Goal: Transaction & Acquisition: Obtain resource

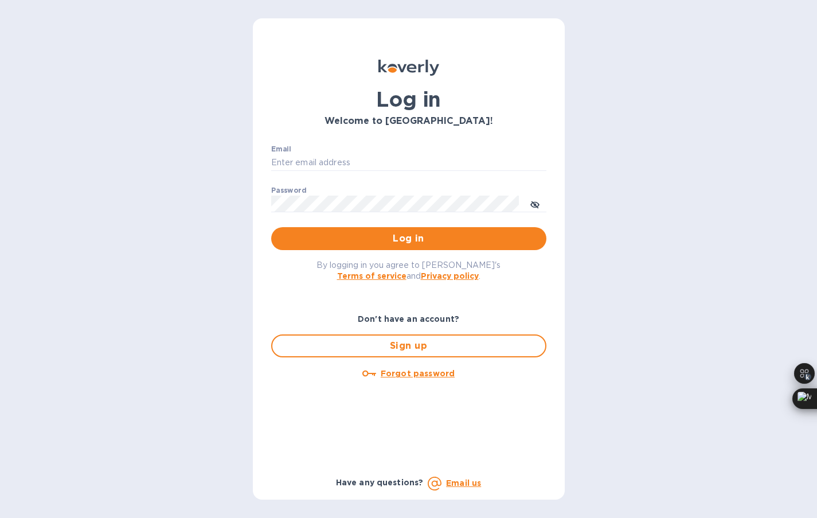
type input "[EMAIL_ADDRESS][DOMAIN_NAME]"
click at [351, 234] on span "Log in" at bounding box center [408, 239] width 257 height 14
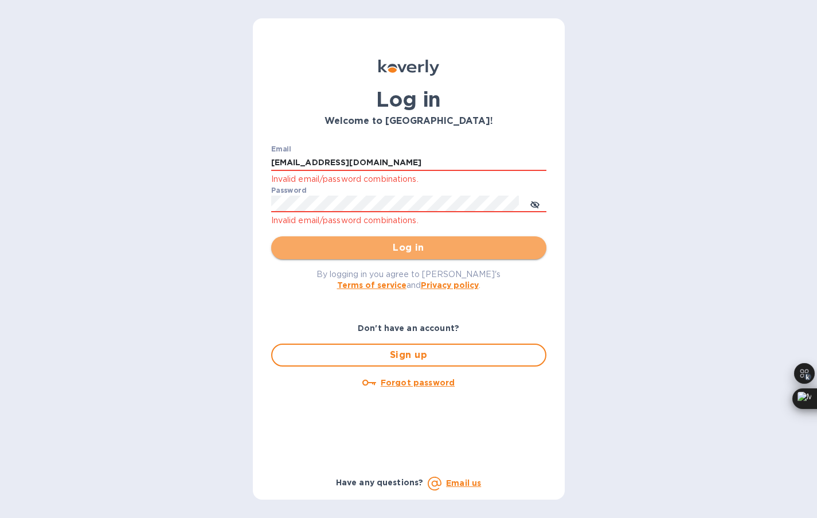
click at [353, 244] on span "Log in" at bounding box center [408, 248] width 257 height 14
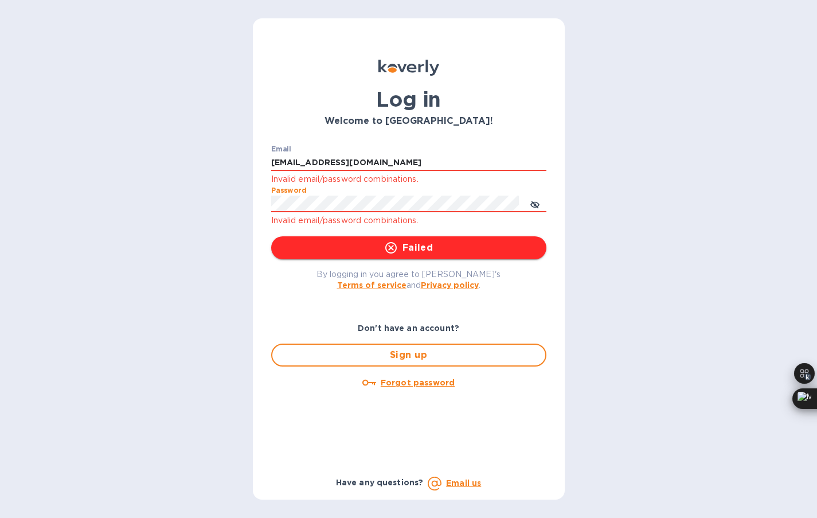
click at [377, 247] on span "Failed" at bounding box center [408, 248] width 257 height 14
click at [404, 167] on input "[EMAIL_ADDRESS][DOMAIN_NAME]" at bounding box center [408, 162] width 275 height 17
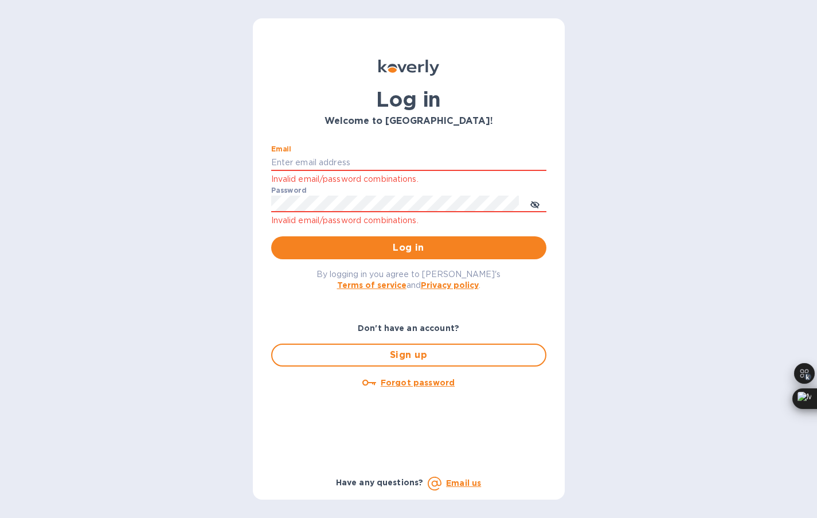
type input "[EMAIL_ADDRESS][DOMAIN_NAME]"
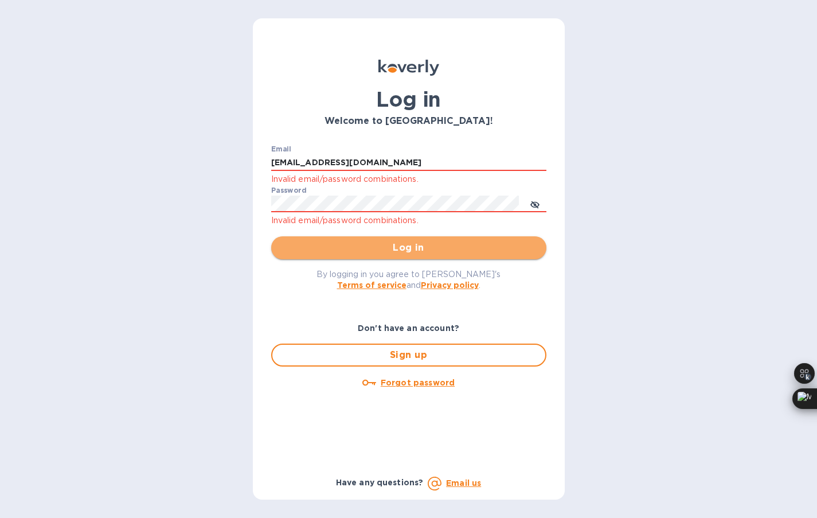
click at [419, 242] on span "Log in" at bounding box center [408, 248] width 257 height 14
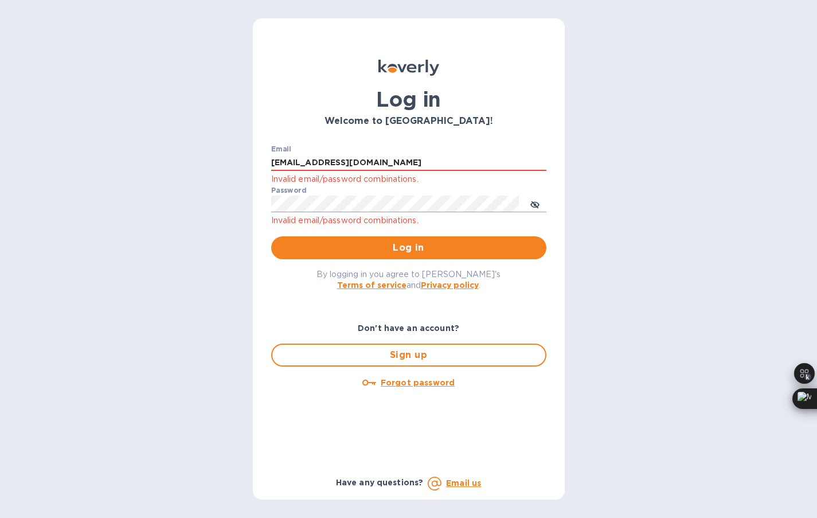
click at [539, 207] on icon "toggle password visibility" at bounding box center [535, 204] width 9 height 9
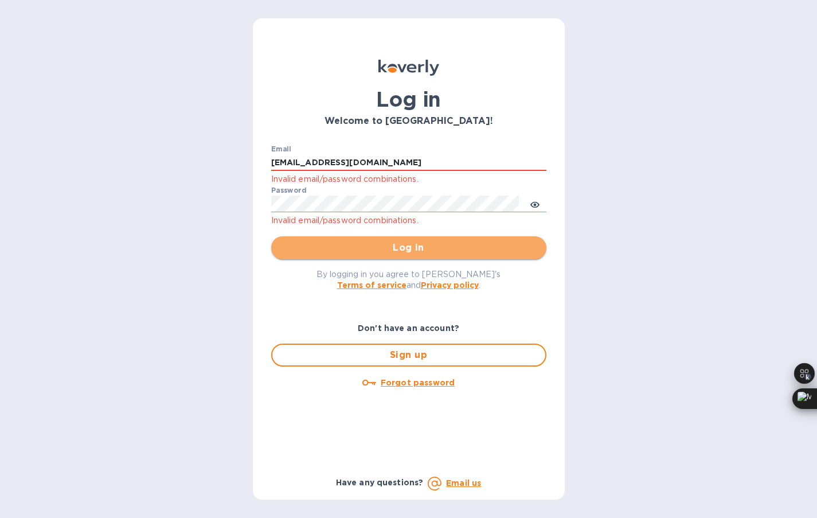
click at [420, 244] on span "Log in" at bounding box center [408, 248] width 257 height 14
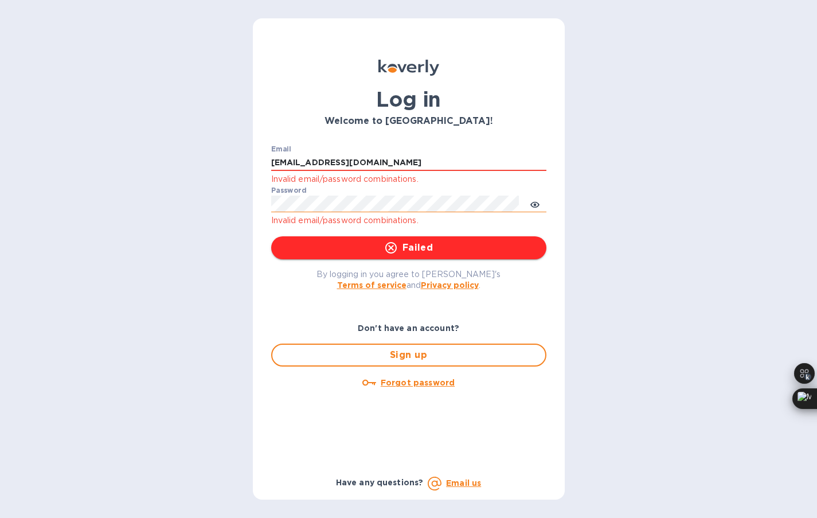
click at [446, 256] on button "Failed" at bounding box center [408, 247] width 275 height 23
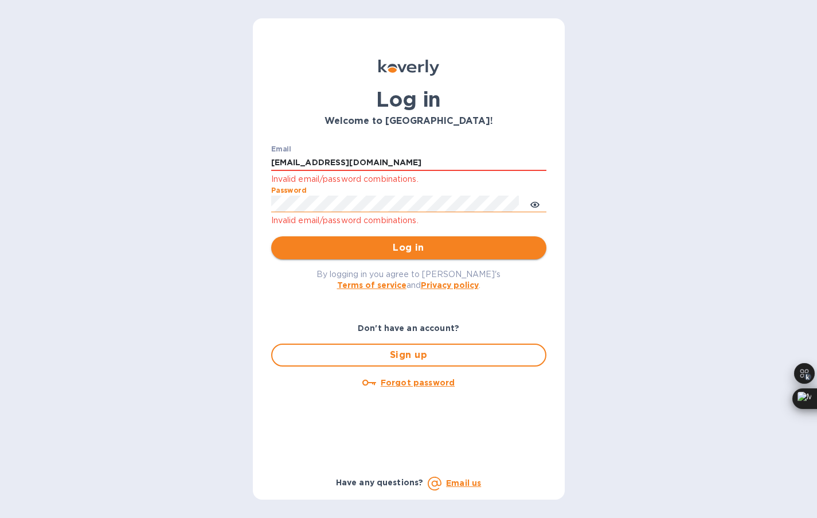
click at [424, 243] on span "Log in" at bounding box center [408, 248] width 257 height 14
click at [324, 249] on span "Log in" at bounding box center [408, 248] width 257 height 14
click at [336, 256] on button "Log in" at bounding box center [408, 247] width 275 height 23
click at [205, 201] on div "Log in Welcome to [GEOGRAPHIC_DATA]! Email [EMAIL_ADDRESS][DOMAIN_NAME] Invalid…" at bounding box center [408, 259] width 817 height 518
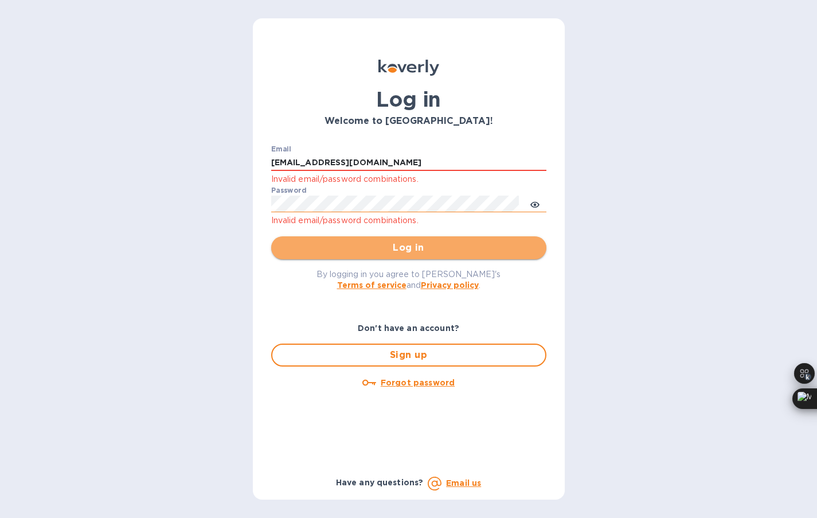
click at [389, 245] on span "Log in" at bounding box center [408, 248] width 257 height 14
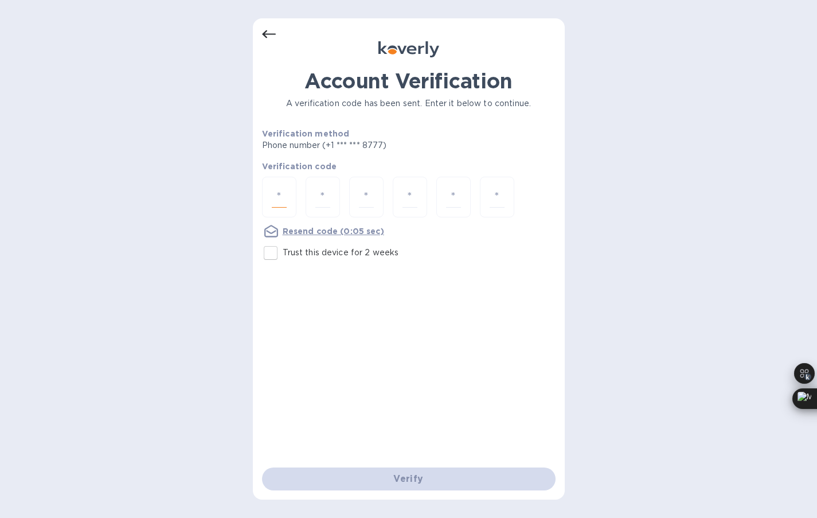
click at [283, 199] on input "number" at bounding box center [279, 196] width 15 height 21
type input "3"
type input "1"
type input "8"
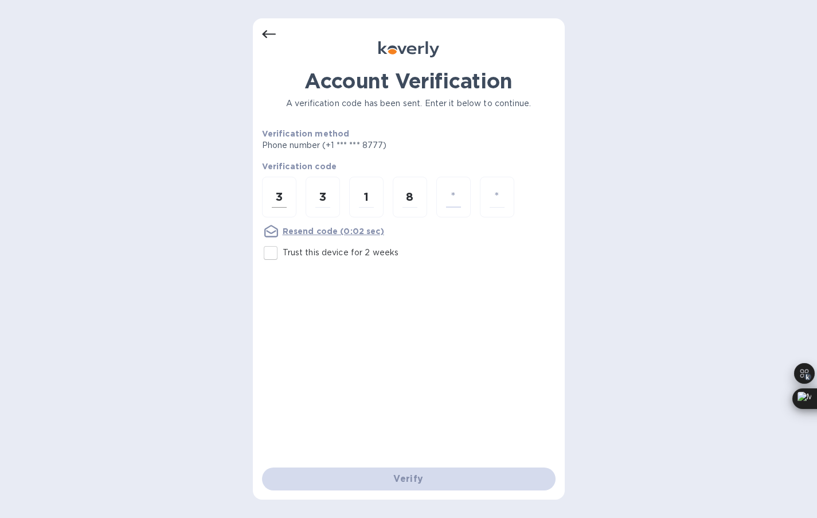
type input "3"
type input "9"
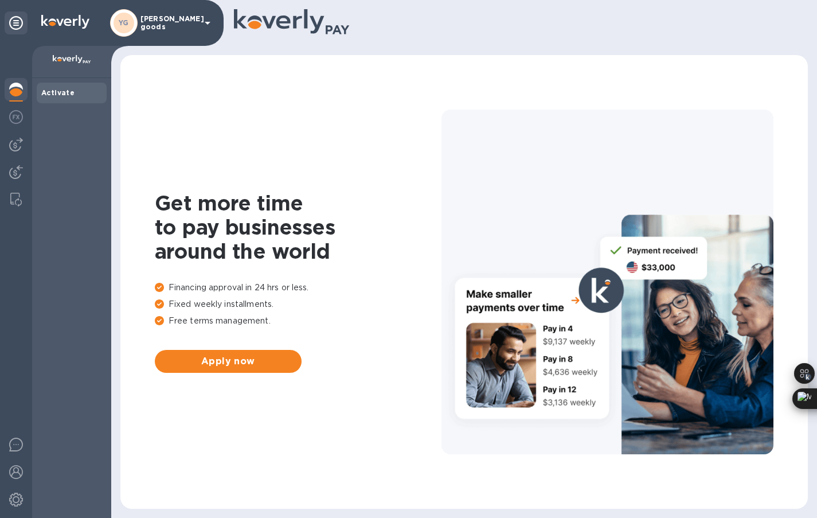
click at [17, 91] on img at bounding box center [16, 90] width 14 height 14
click at [17, 123] on img at bounding box center [16, 117] width 14 height 14
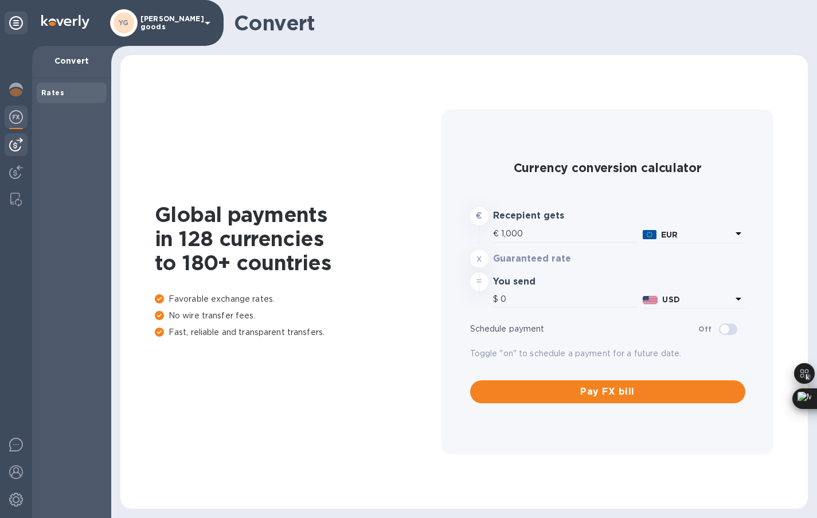
click at [21, 144] on img at bounding box center [16, 145] width 14 height 14
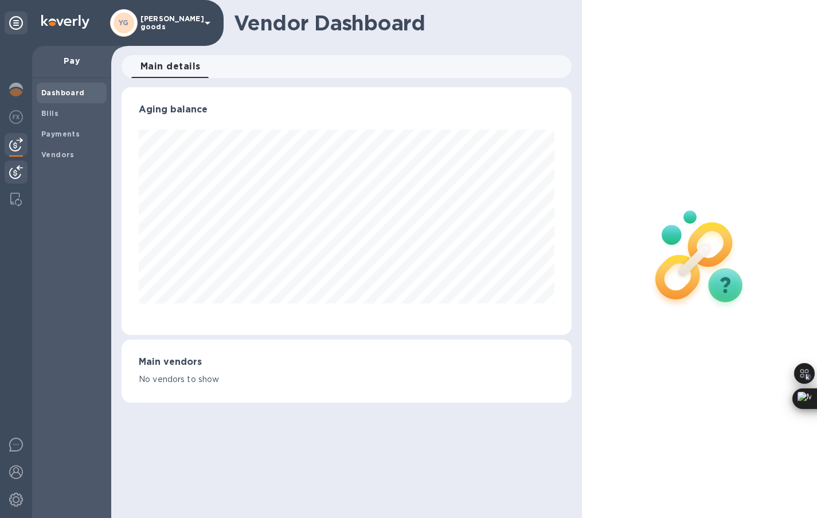
scroll to position [248, 450]
click at [21, 173] on img at bounding box center [16, 172] width 14 height 14
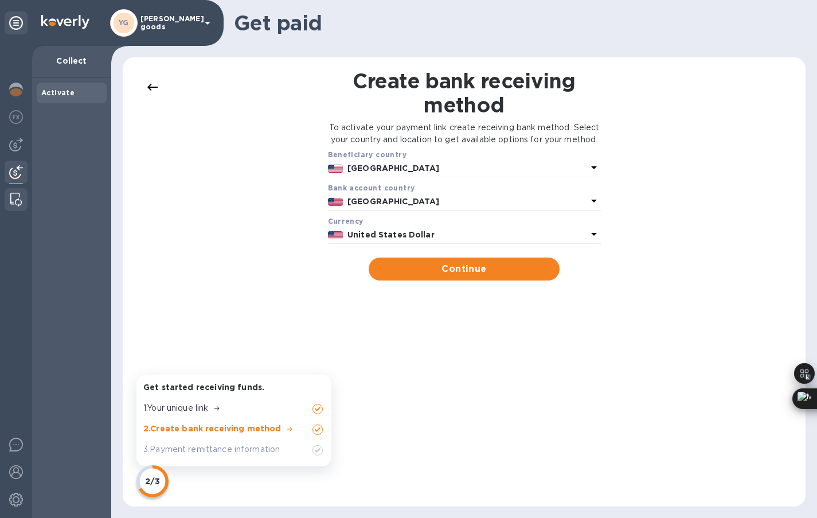
click at [19, 201] on img at bounding box center [15, 200] width 11 height 14
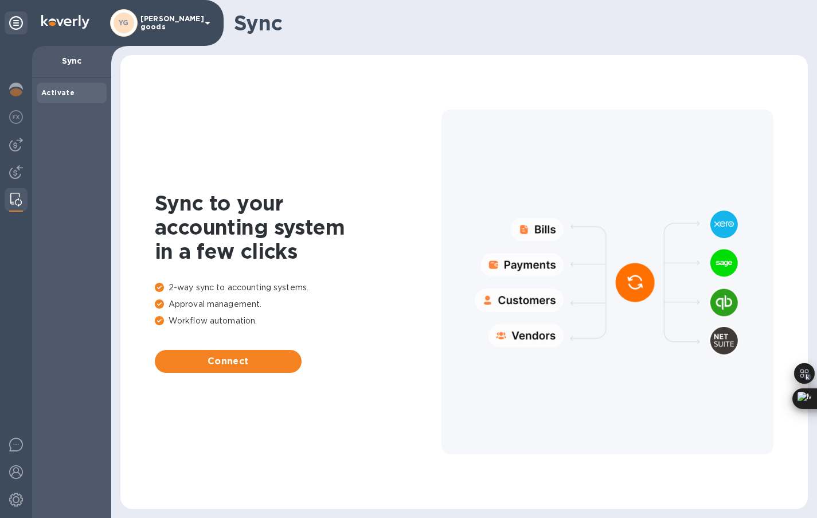
click at [84, 64] on p "Sync" at bounding box center [71, 60] width 61 height 11
click at [13, 88] on img at bounding box center [16, 90] width 14 height 14
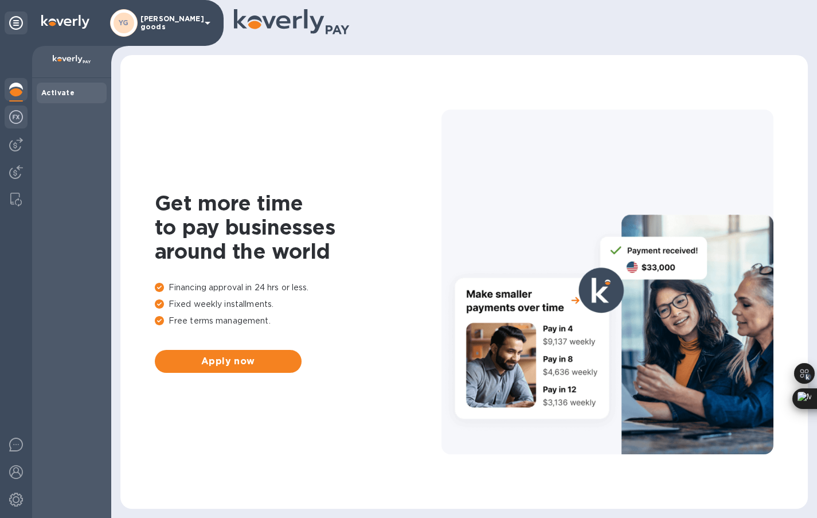
click at [18, 108] on div at bounding box center [16, 118] width 23 height 25
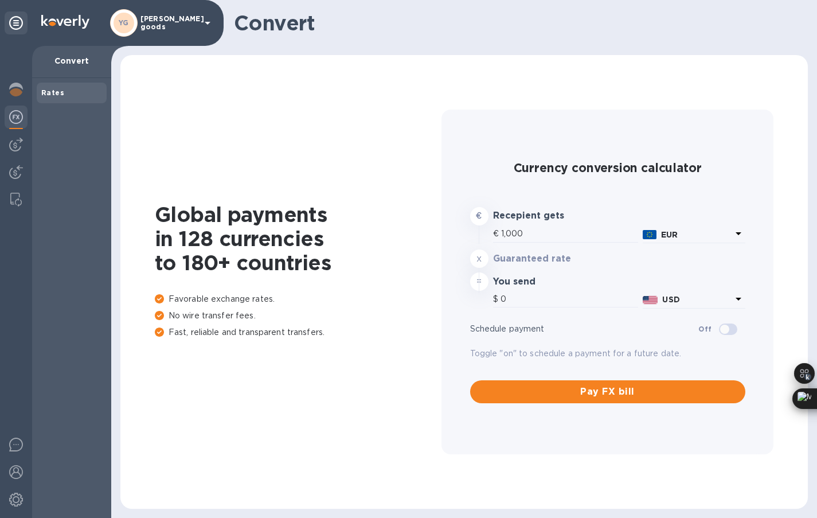
type input "1,186.72"
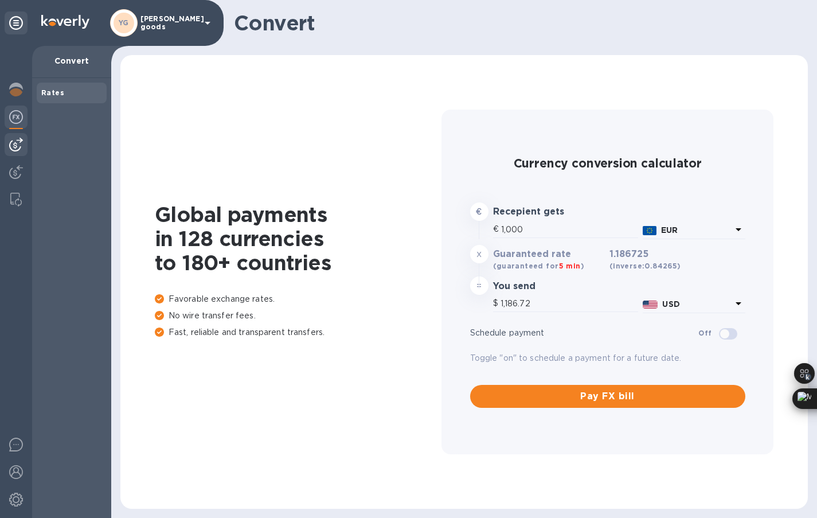
click at [20, 137] on div at bounding box center [16, 144] width 23 height 23
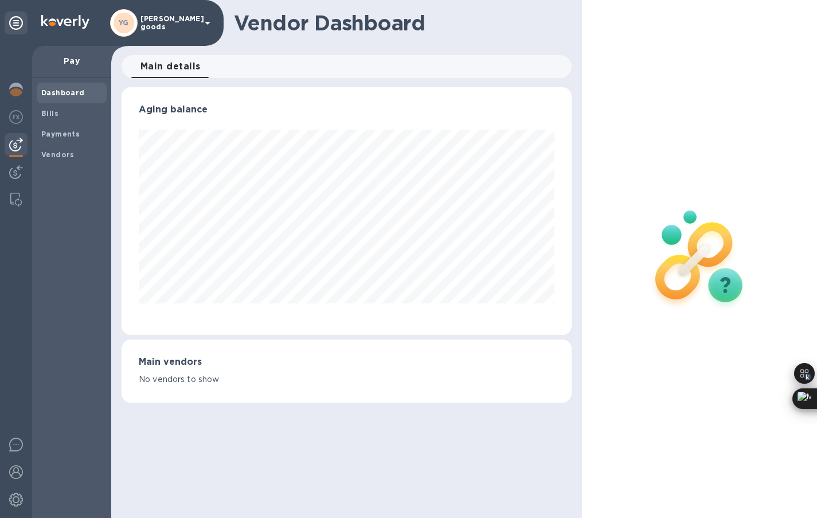
scroll to position [248, 450]
click at [21, 169] on img at bounding box center [16, 172] width 14 height 14
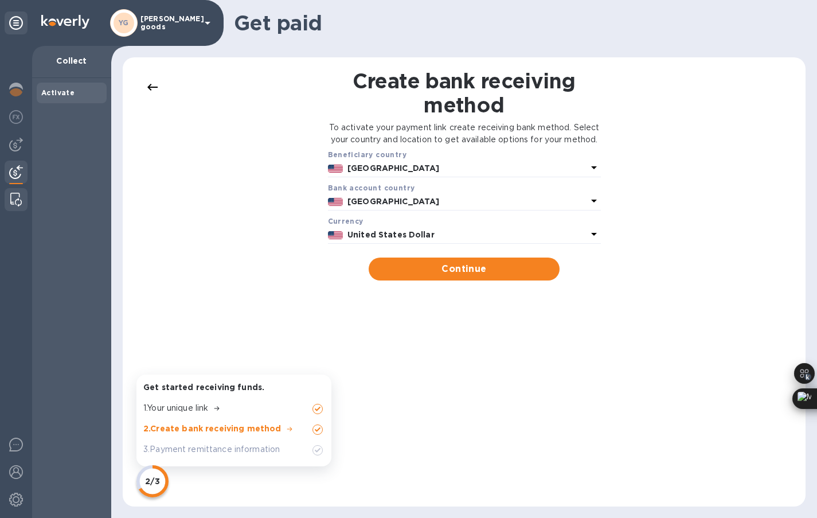
click at [22, 195] on div at bounding box center [16, 199] width 21 height 23
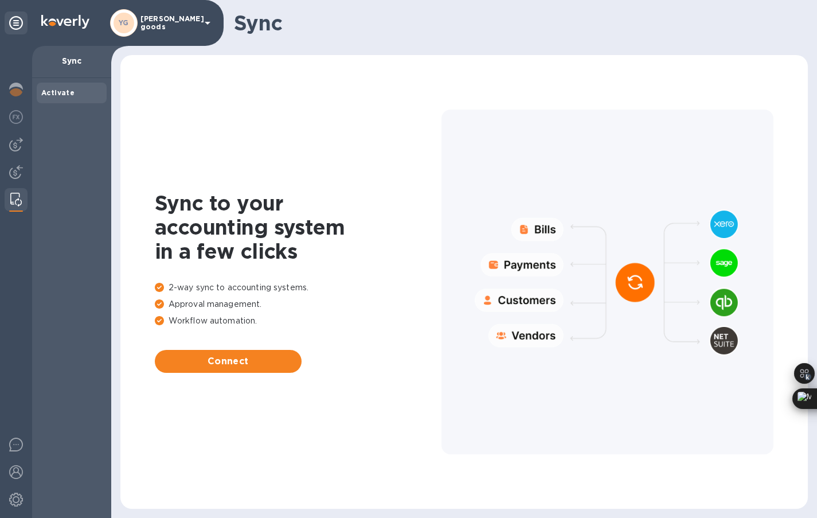
click at [145, 19] on p "Yemma goods" at bounding box center [169, 23] width 57 height 16
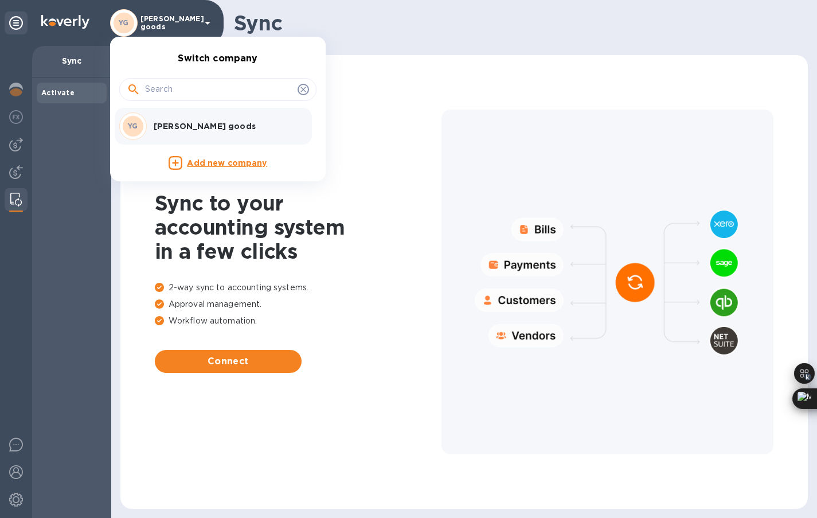
click at [160, 132] on div "YG Yemma goods" at bounding box center [208, 126] width 179 height 28
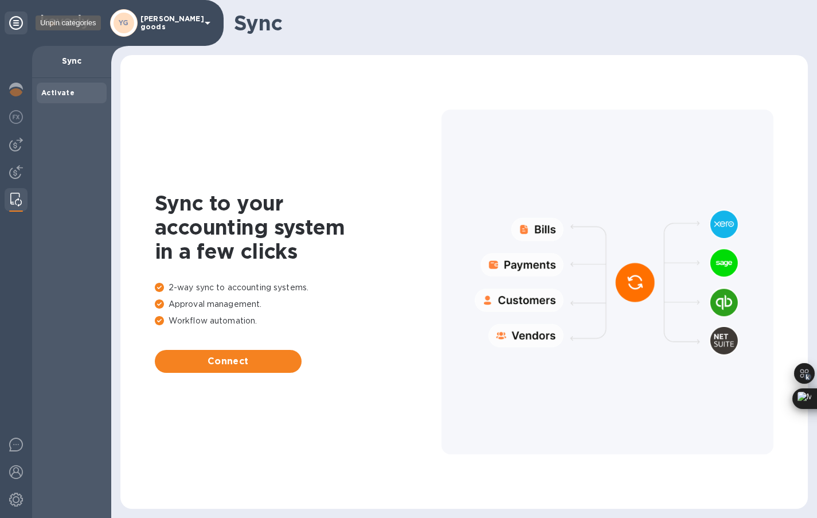
click at [20, 29] on icon at bounding box center [16, 23] width 14 height 14
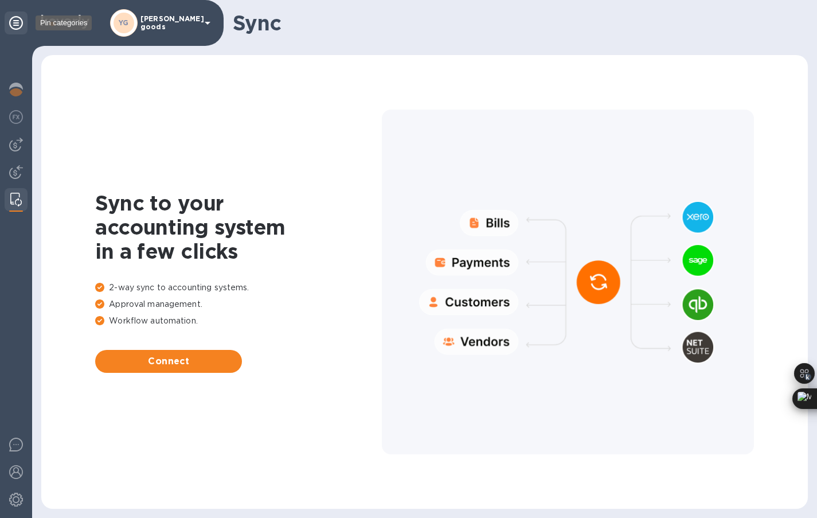
click at [15, 26] on icon at bounding box center [16, 23] width 14 height 14
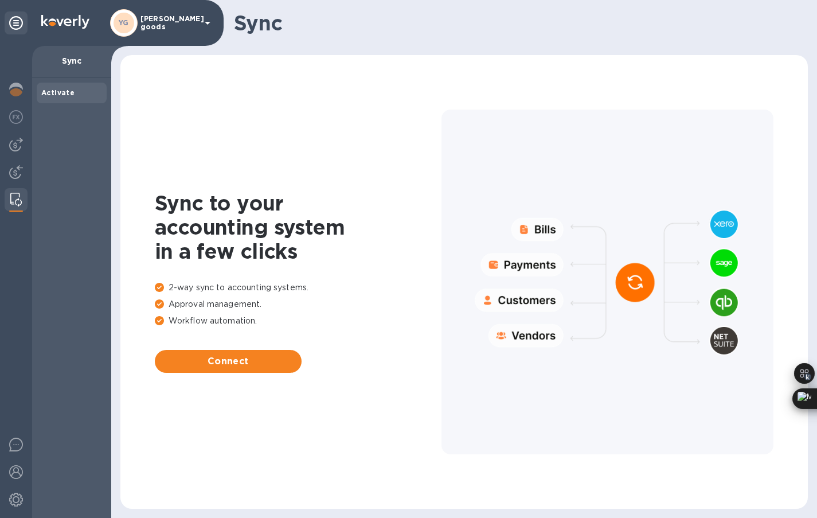
click at [67, 98] on span "Activate" at bounding box center [57, 92] width 33 height 11
click at [66, 97] on span "Activate" at bounding box center [57, 92] width 33 height 11
click at [60, 93] on b "Activate" at bounding box center [57, 92] width 33 height 9
click at [14, 91] on img at bounding box center [16, 90] width 14 height 14
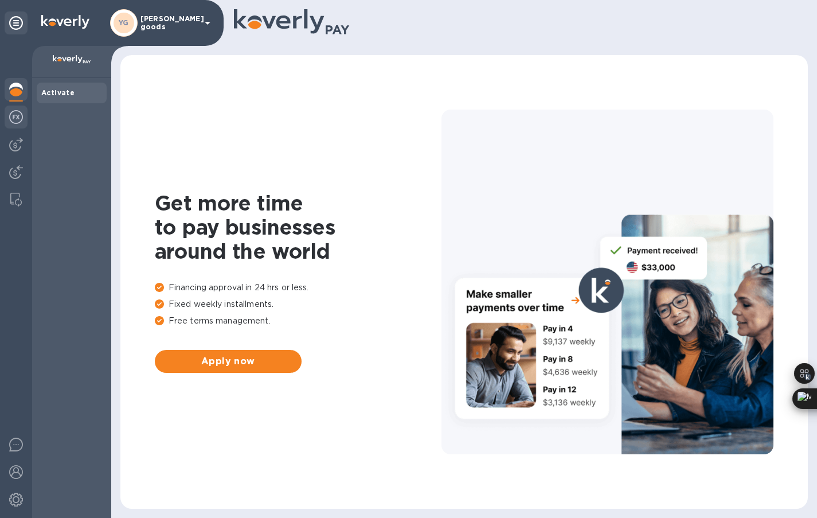
click at [15, 113] on img at bounding box center [16, 117] width 14 height 14
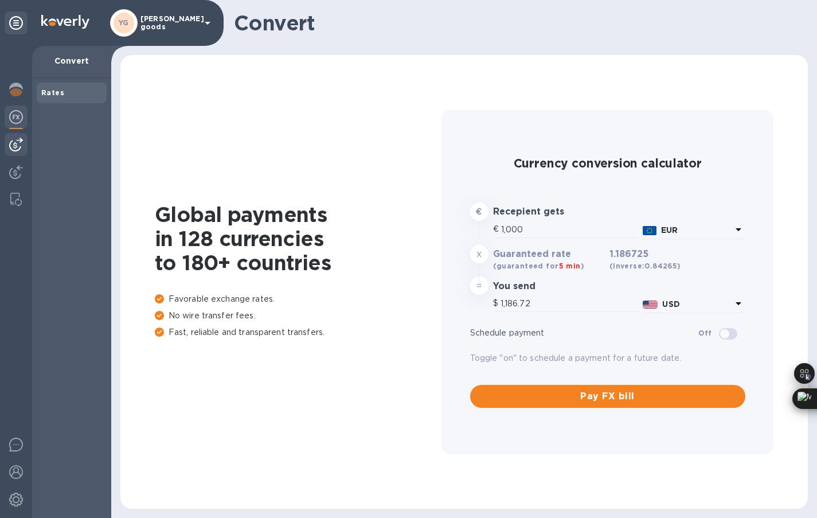
click at [15, 138] on img at bounding box center [16, 145] width 14 height 14
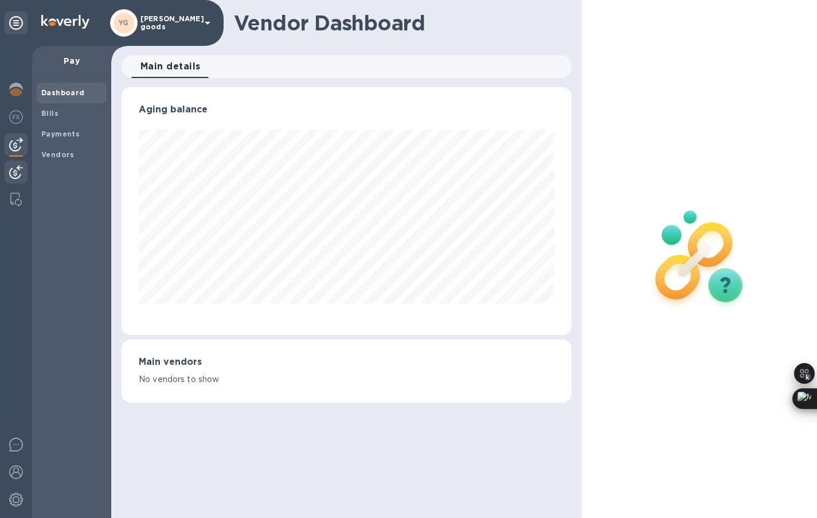
scroll to position [248, 450]
click at [52, 147] on div "Vendors" at bounding box center [72, 155] width 70 height 21
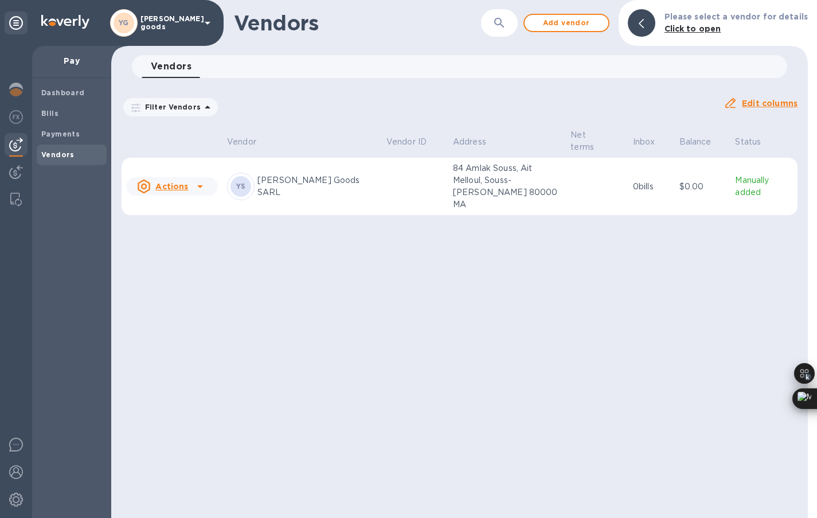
drag, startPoint x: 54, startPoint y: 139, endPoint x: 198, endPoint y: 211, distance: 161.1
click at [198, 211] on div "YG Yemma goods Pay Dashboard Bills Payments Vendors Vendors ​ Add vendor Please…" at bounding box center [408, 259] width 817 height 518
click at [197, 180] on icon at bounding box center [200, 187] width 14 height 14
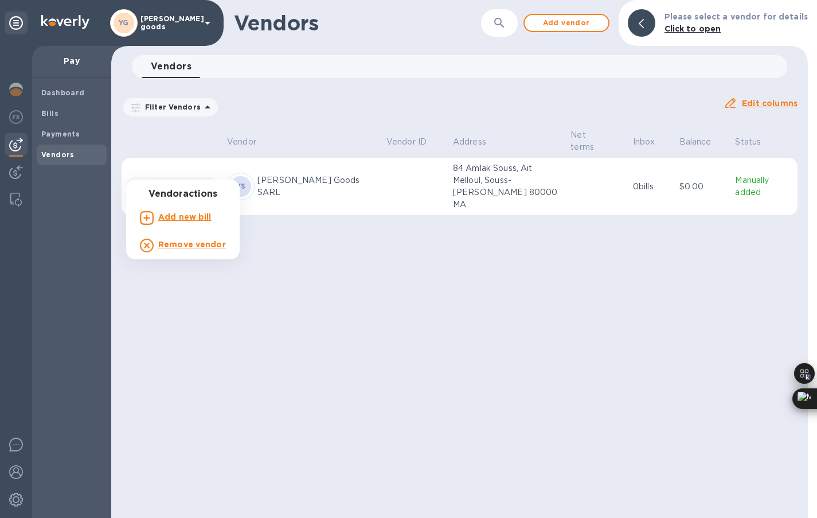
click at [197, 171] on div at bounding box center [408, 259] width 817 height 518
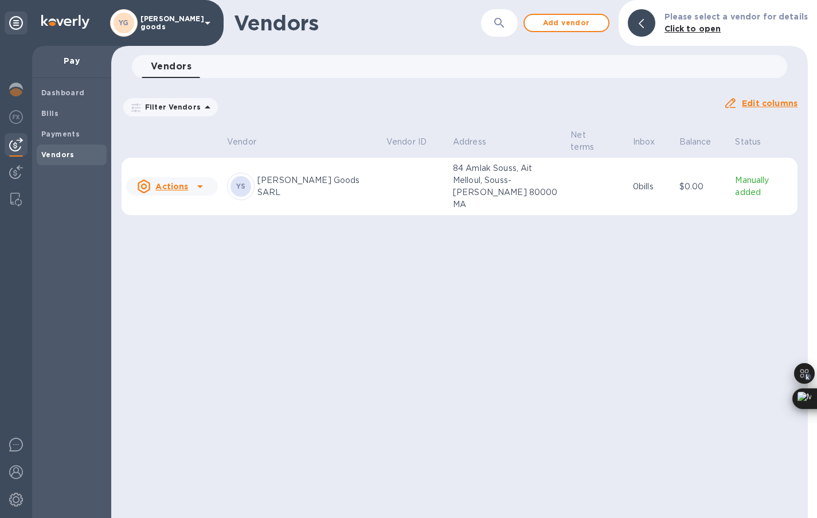
click at [295, 174] on p "Yemma Goods SARL" at bounding box center [318, 186] width 120 height 24
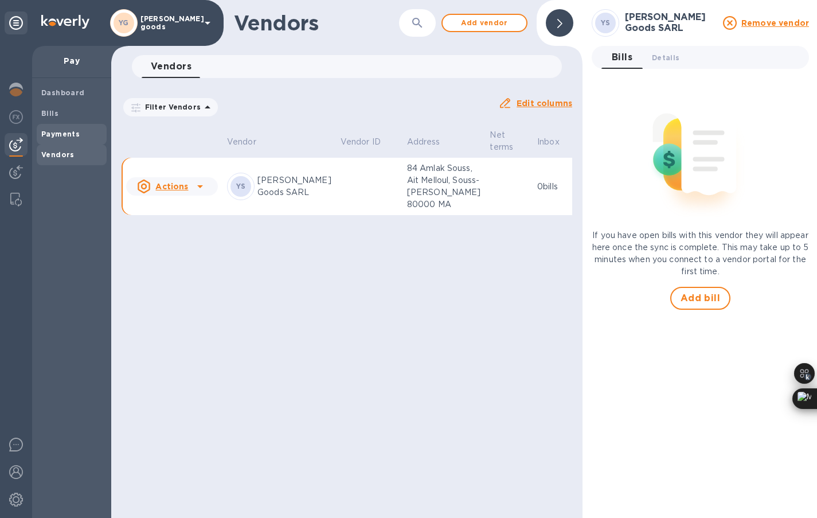
click at [59, 128] on span "Payments" at bounding box center [60, 133] width 38 height 11
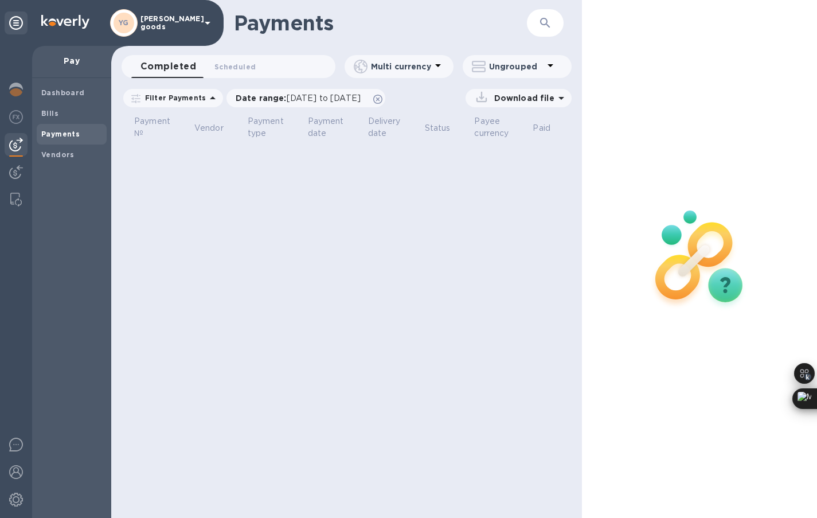
click at [523, 102] on p "Download file" at bounding box center [522, 97] width 65 height 11
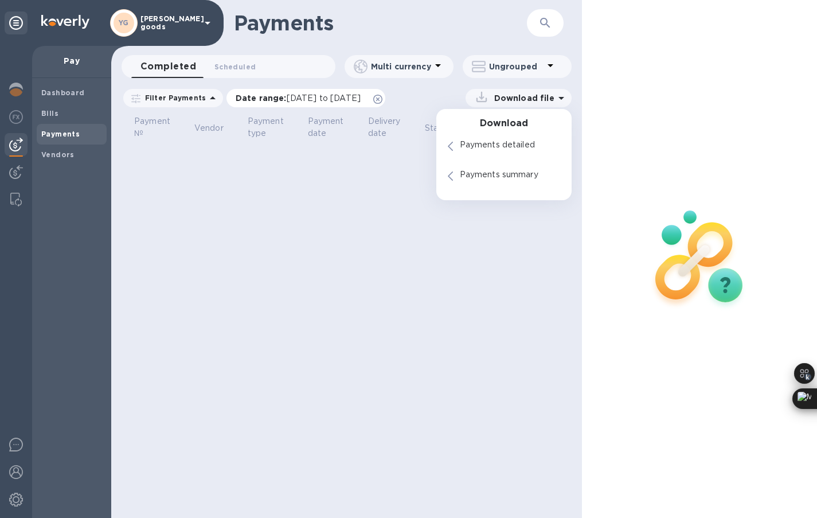
click at [361, 96] on span "08/22/2025 to 09/23/2025" at bounding box center [324, 97] width 74 height 9
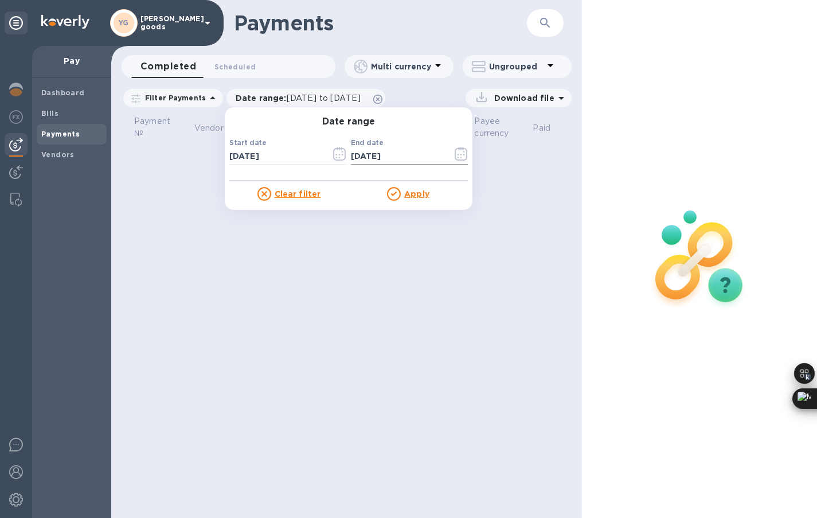
click at [457, 160] on icon "button" at bounding box center [461, 154] width 13 height 14
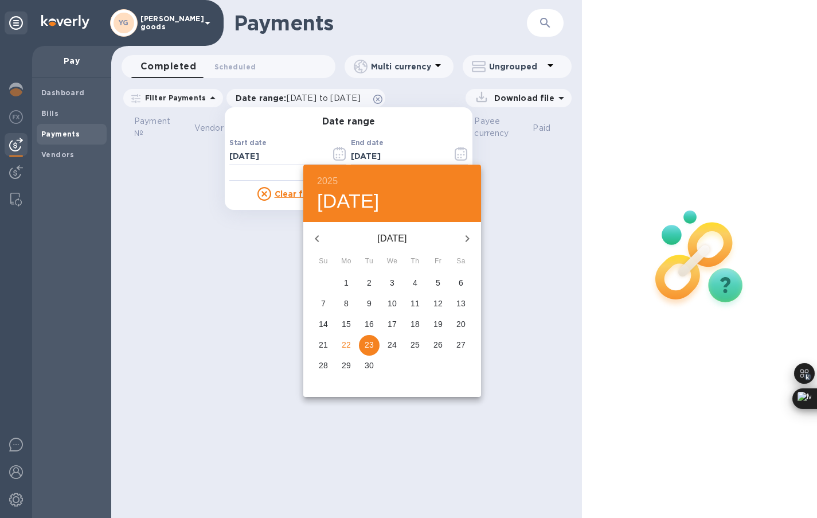
click at [315, 239] on icon "button" at bounding box center [317, 238] width 4 height 7
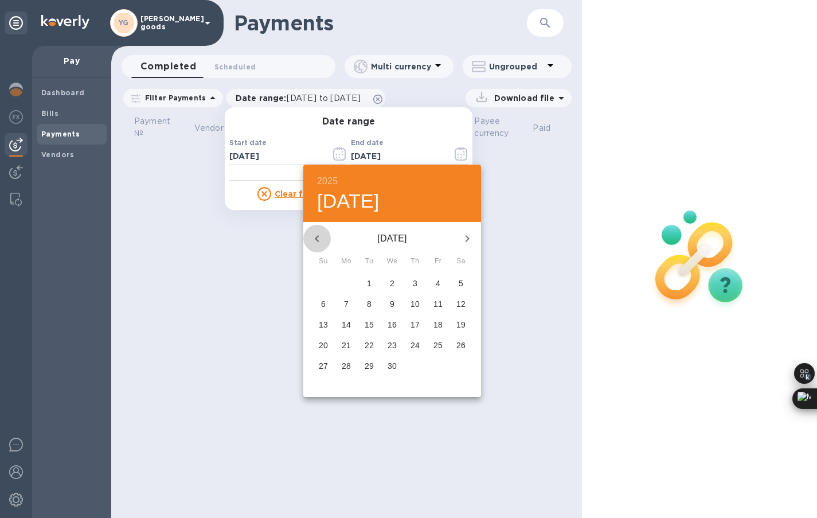
click at [315, 239] on icon "button" at bounding box center [317, 238] width 4 height 7
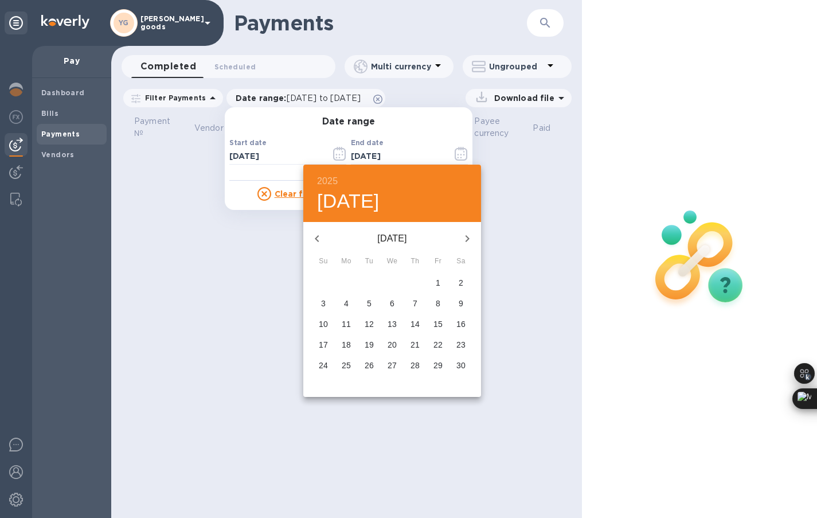
click at [471, 240] on icon "button" at bounding box center [468, 239] width 14 height 14
click at [466, 239] on icon "button" at bounding box center [468, 239] width 14 height 14
click at [388, 278] on span "1" at bounding box center [392, 282] width 21 height 11
type input "01/01/2025"
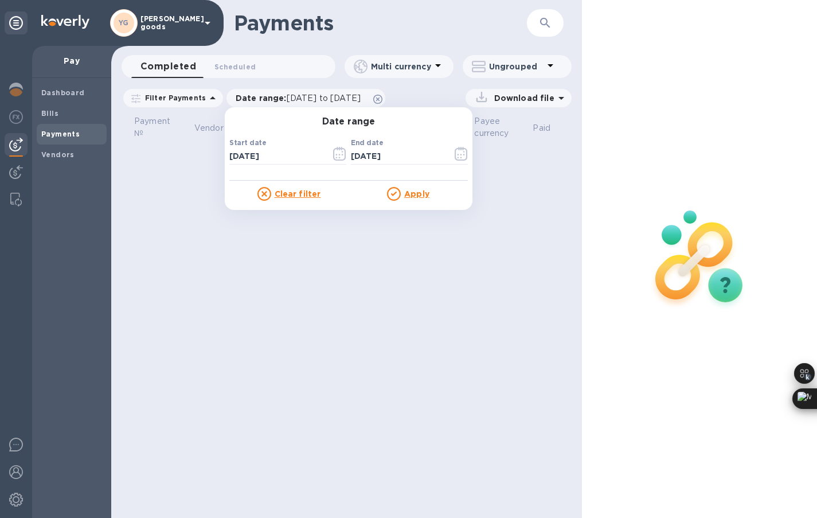
click at [411, 196] on u "Apply" at bounding box center [416, 193] width 25 height 9
